Goal: Find specific page/section: Find specific page/section

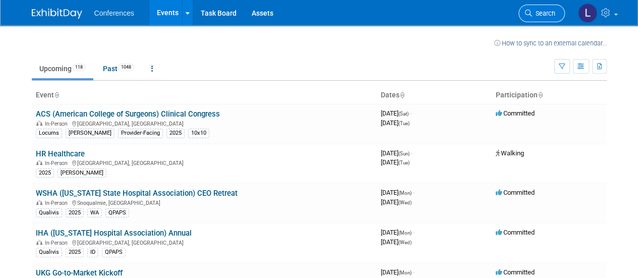
click at [539, 14] on span "Search" at bounding box center [543, 14] width 23 height 8
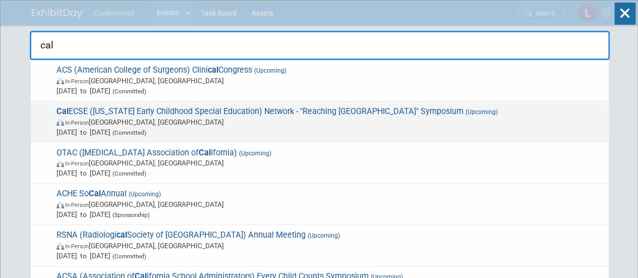
type input "cal"
click at [317, 109] on span "Cal ECSE ([US_STATE] Early Childhood Special Education) Network - "Reaching [GE…" at bounding box center [328, 121] width 550 height 31
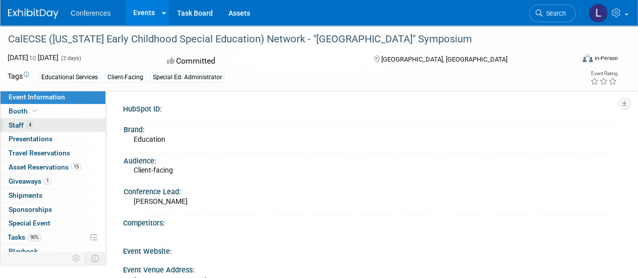
click at [37, 125] on link "4 Staff 4" at bounding box center [53, 126] width 105 height 14
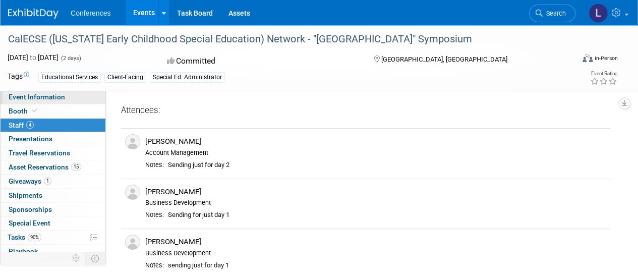
click at [33, 98] on span "Event Information" at bounding box center [37, 97] width 57 height 8
